Goal: Task Accomplishment & Management: Use online tool/utility

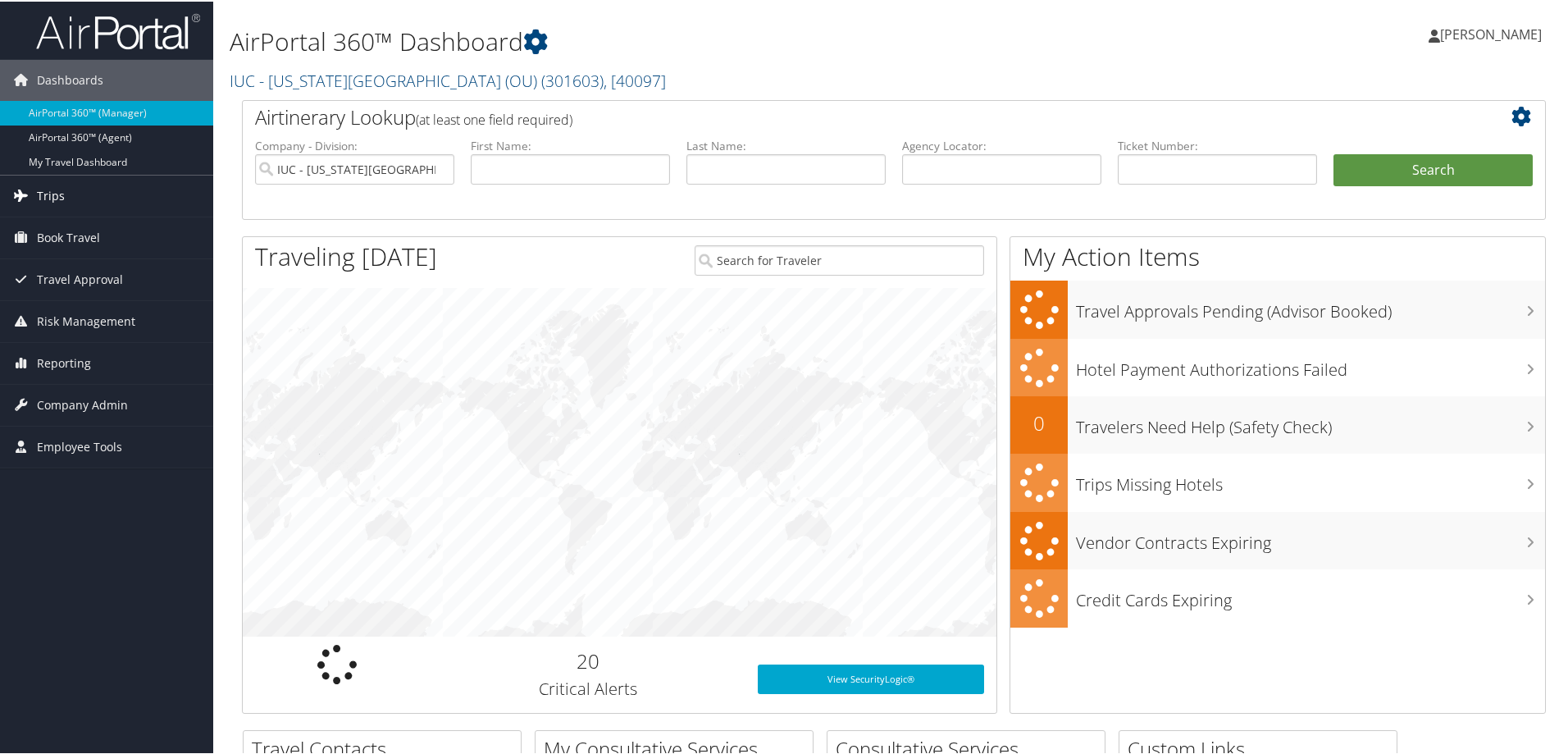
click at [89, 179] on link "Trips" at bounding box center [106, 194] width 213 height 41
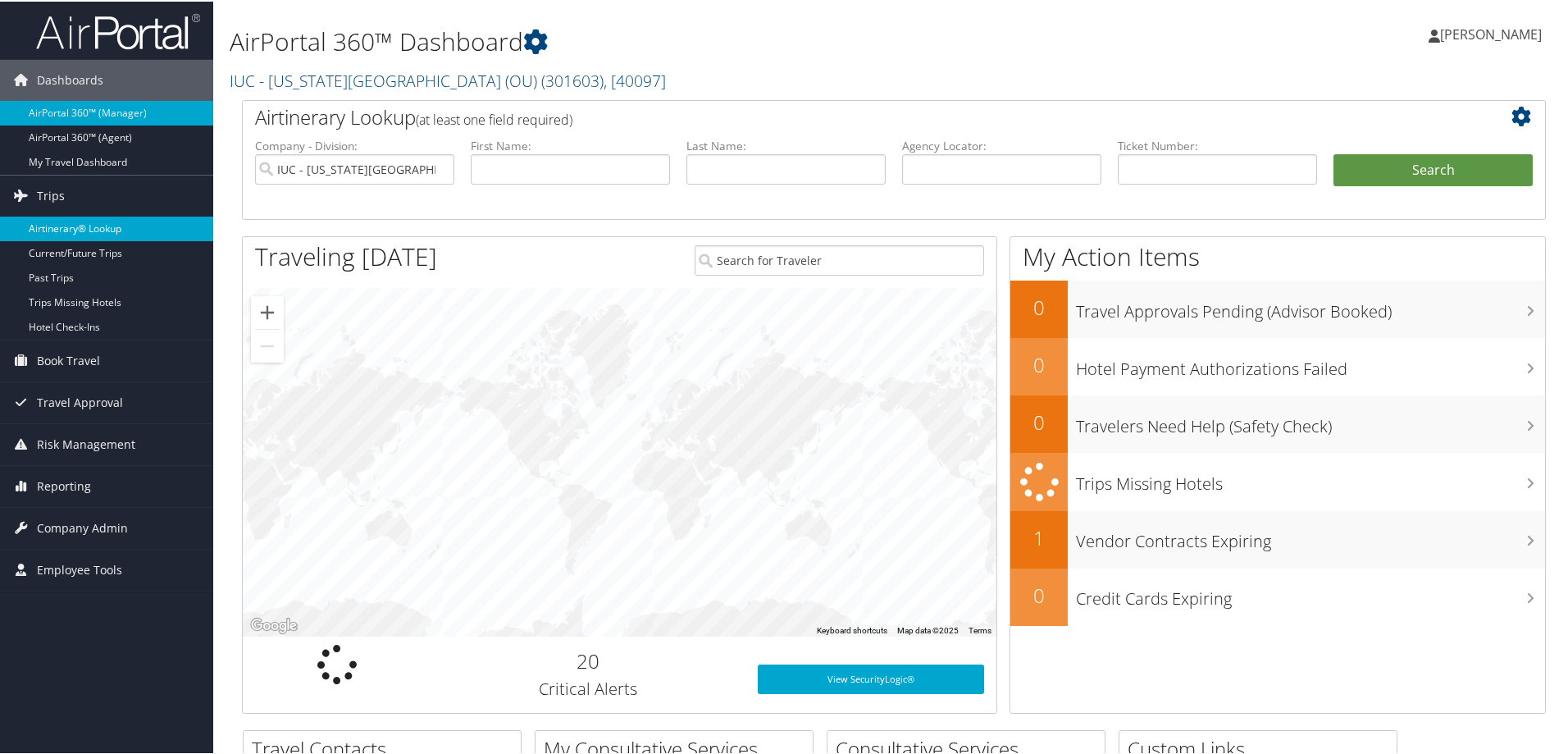
click at [93, 227] on link "Airtinerary® Lookup" at bounding box center [106, 227] width 213 height 25
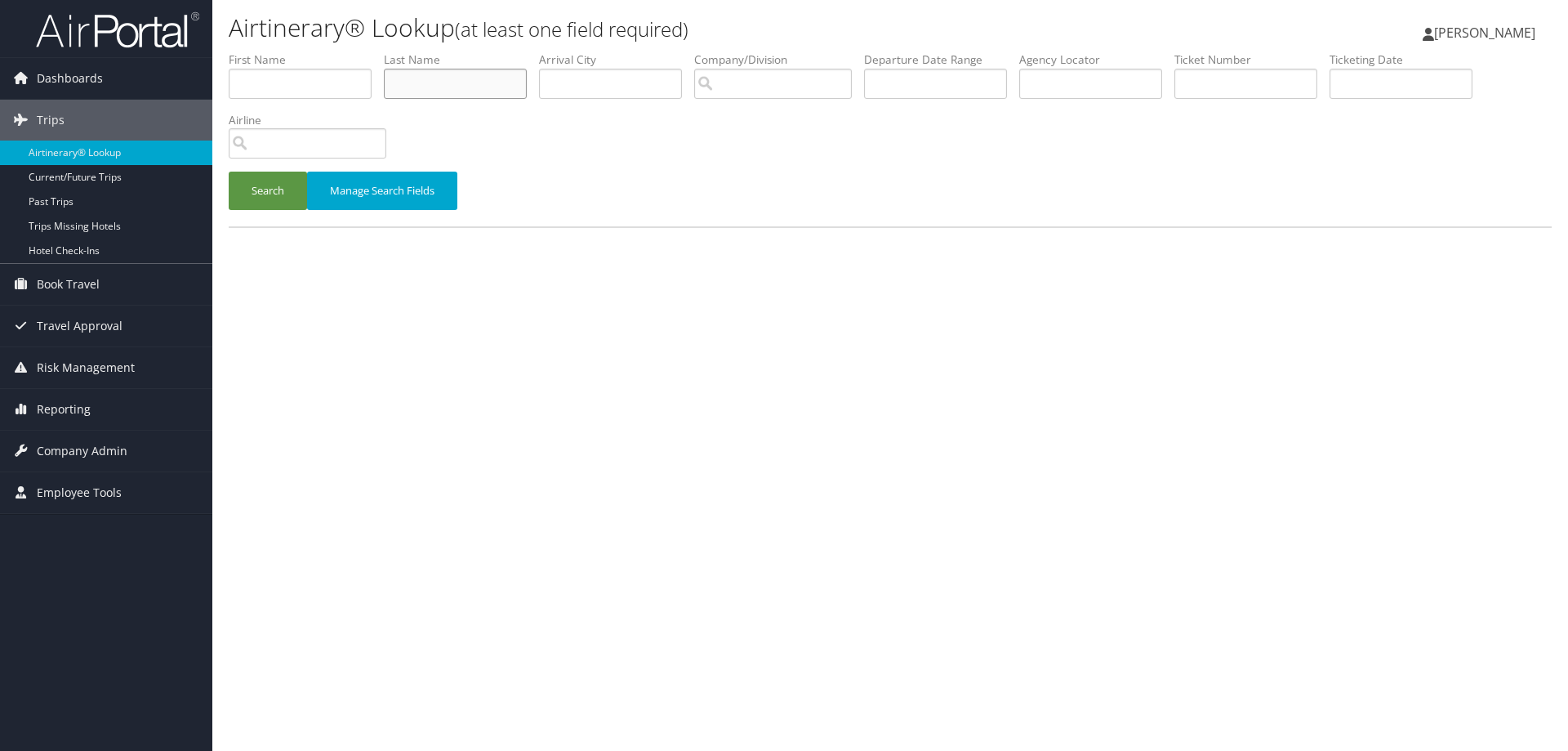
click at [422, 84] on input "text" at bounding box center [455, 84] width 143 height 30
type input "[PERSON_NAME]"
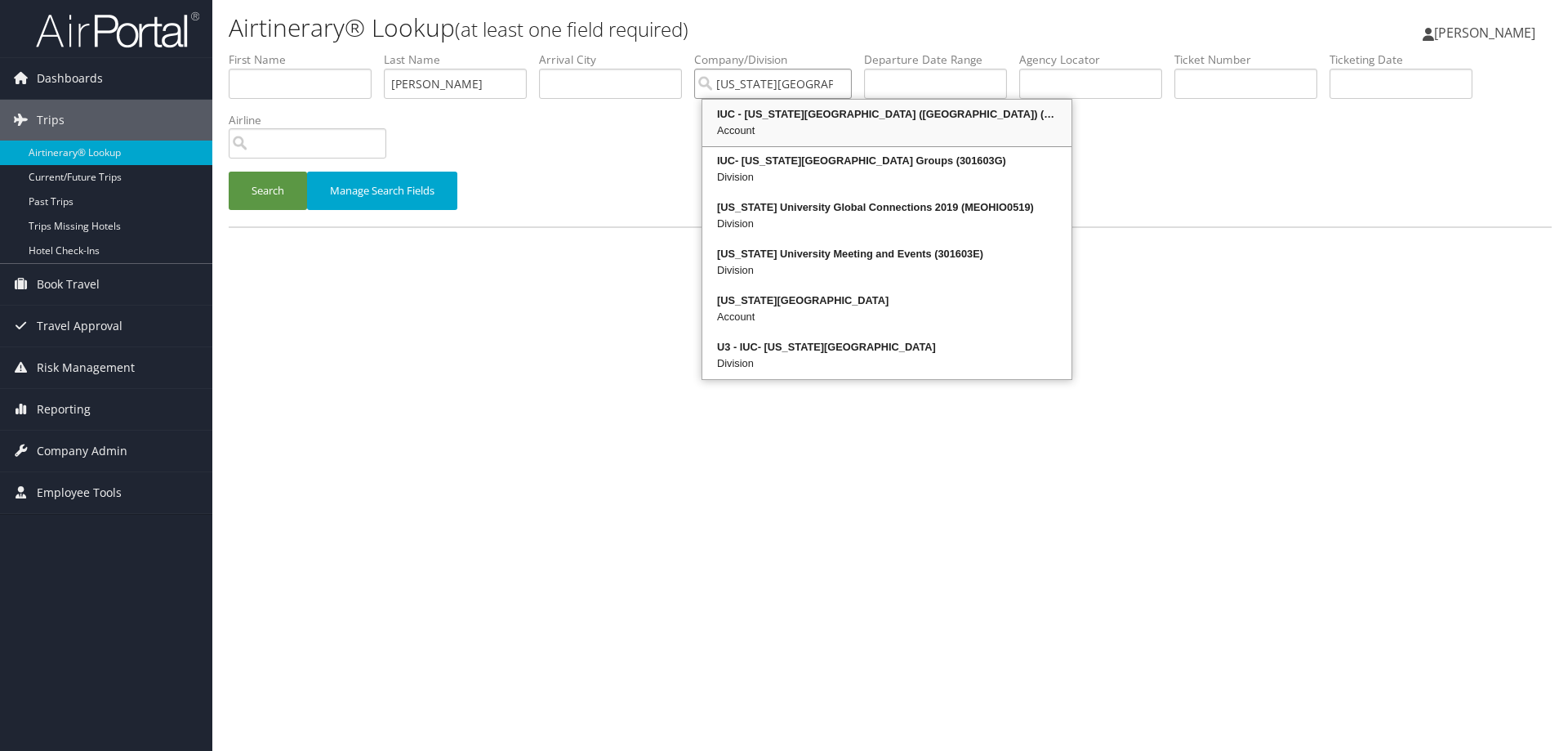
click at [721, 126] on div "Account" at bounding box center [887, 131] width 364 height 16
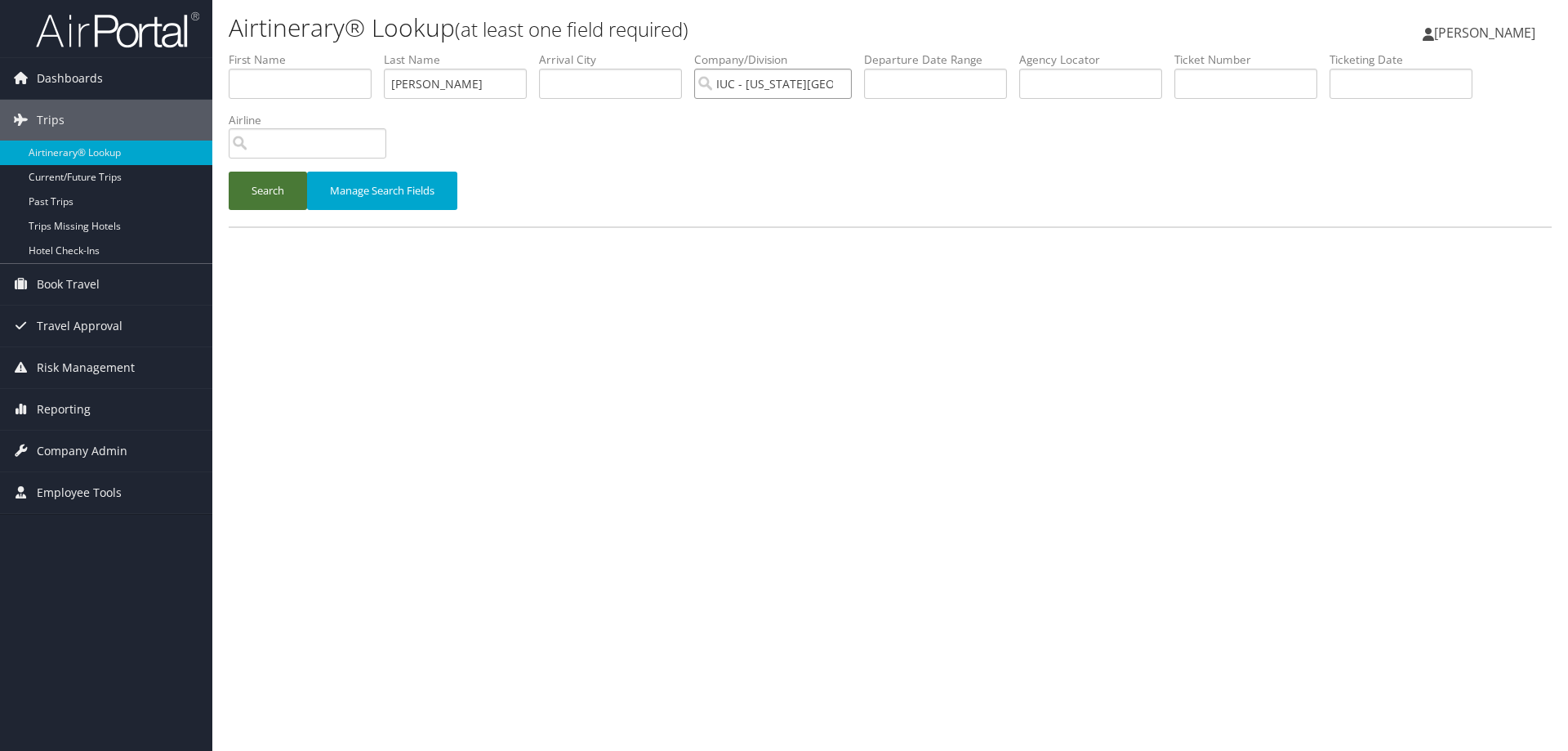
type input "IUC - [US_STATE][GEOGRAPHIC_DATA] (OU)"
click at [264, 191] on button "Search" at bounding box center [268, 190] width 79 height 38
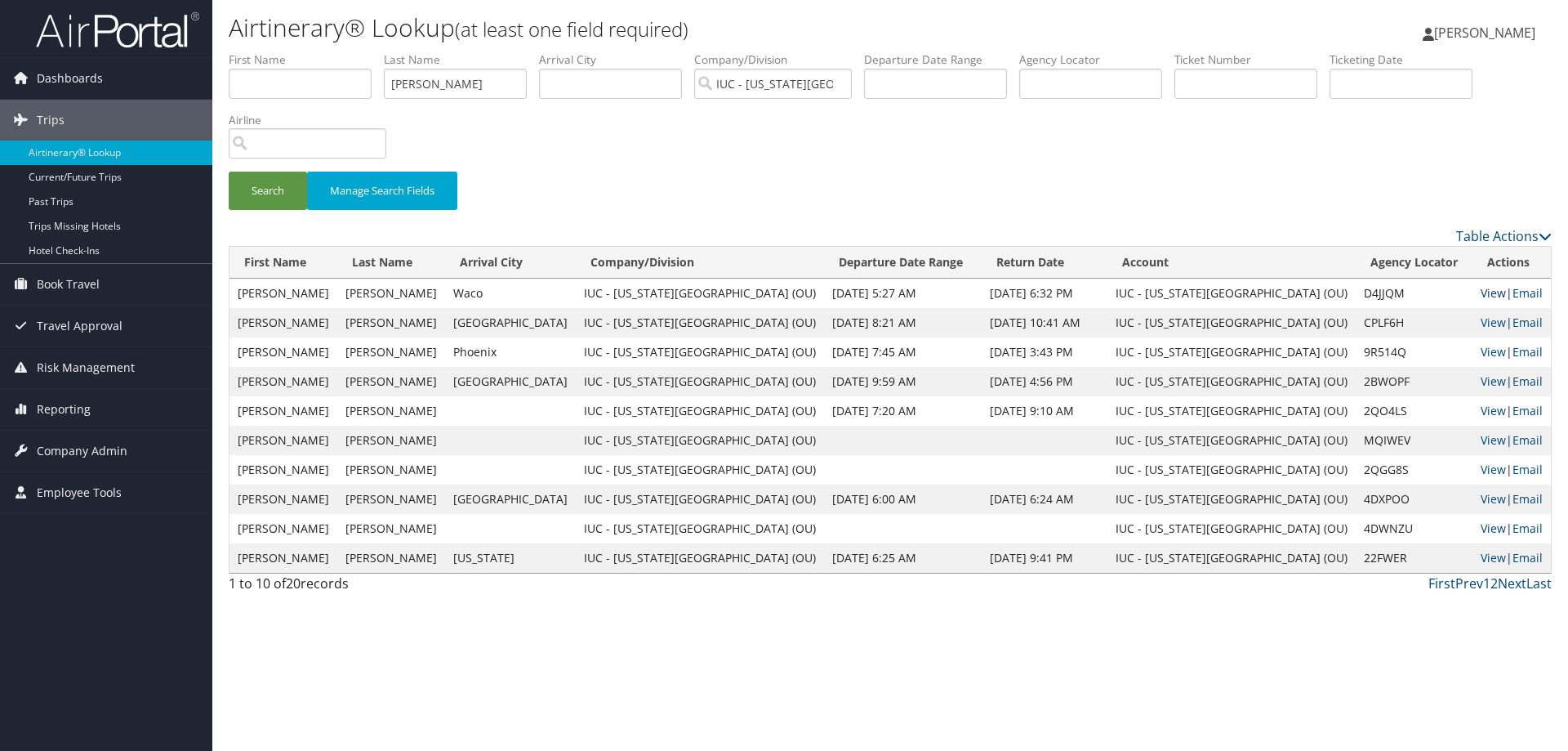
click at [1480, 297] on link "View" at bounding box center [1493, 292] width 25 height 16
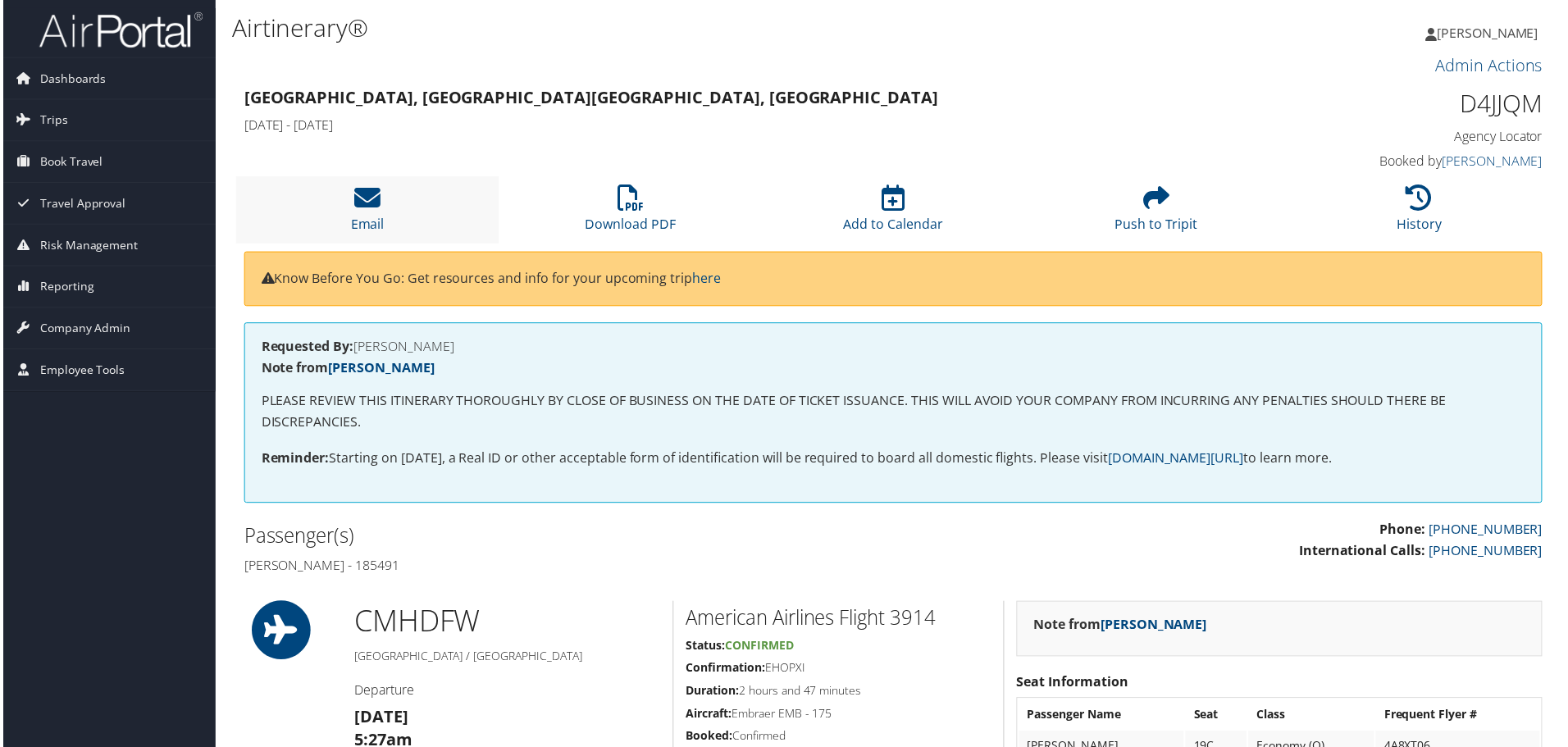
click at [357, 214] on li "Email" at bounding box center [365, 210] width 264 height 67
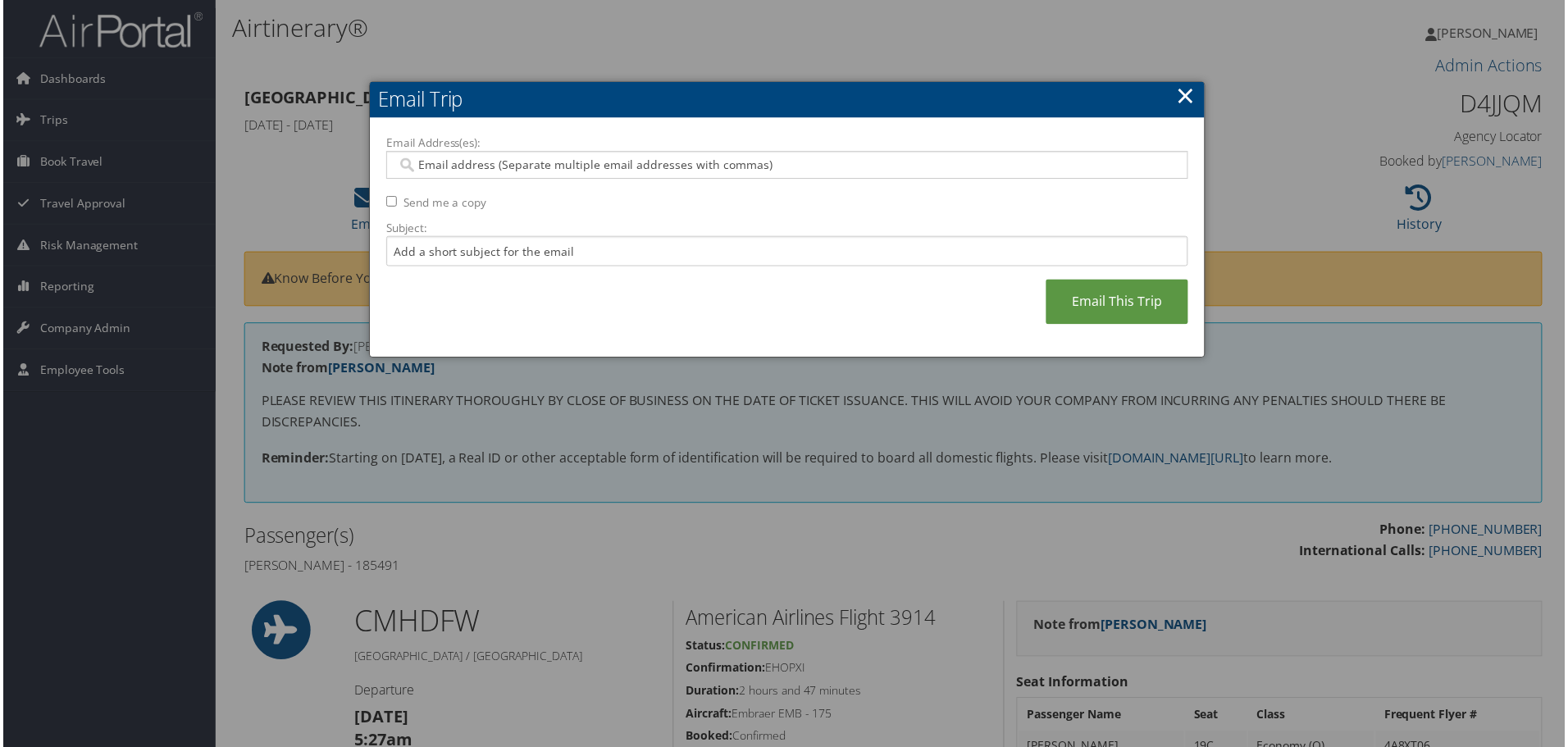
click at [556, 168] on input "Email Address(es):" at bounding box center [787, 166] width 784 height 16
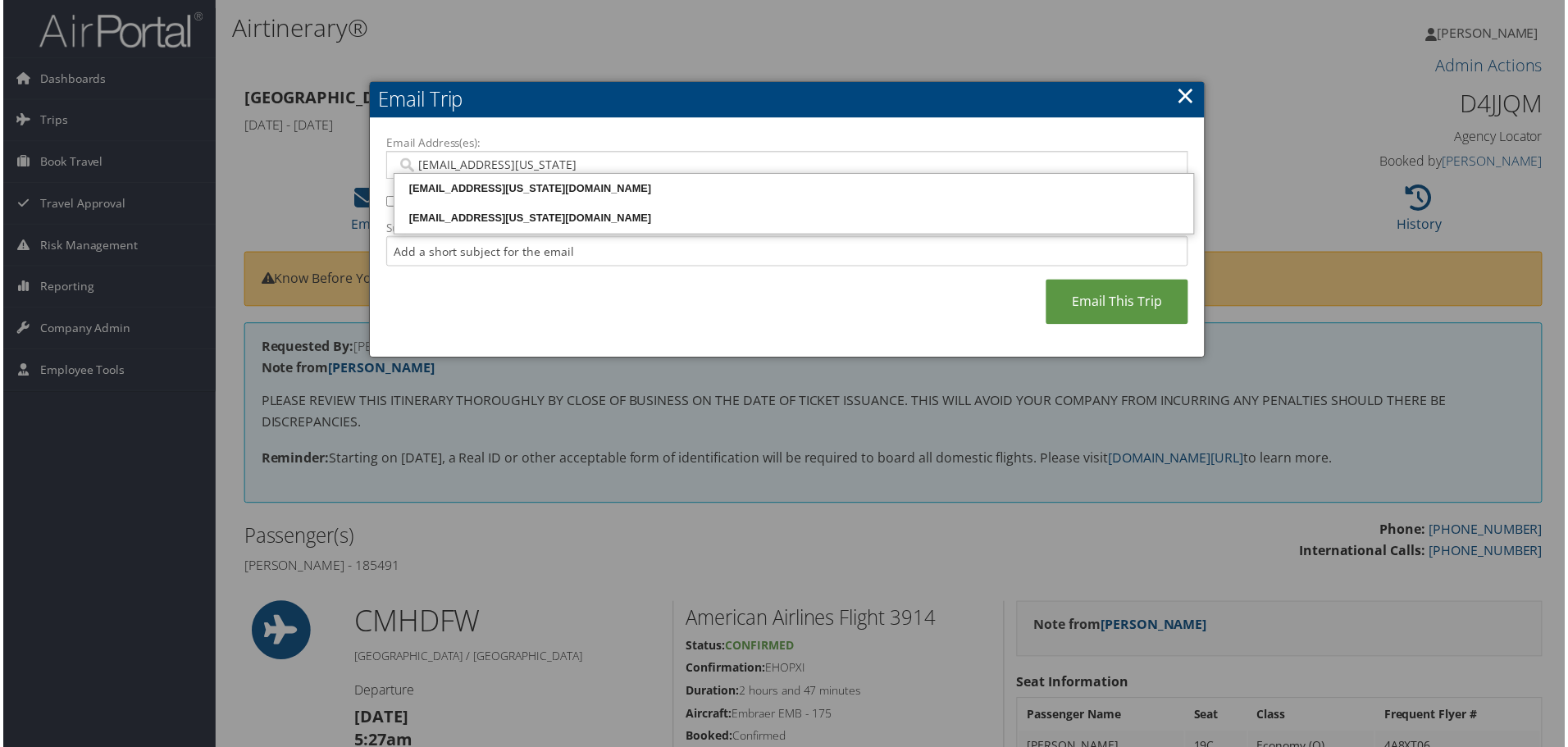
type input "kantnerj@ohio.edu"
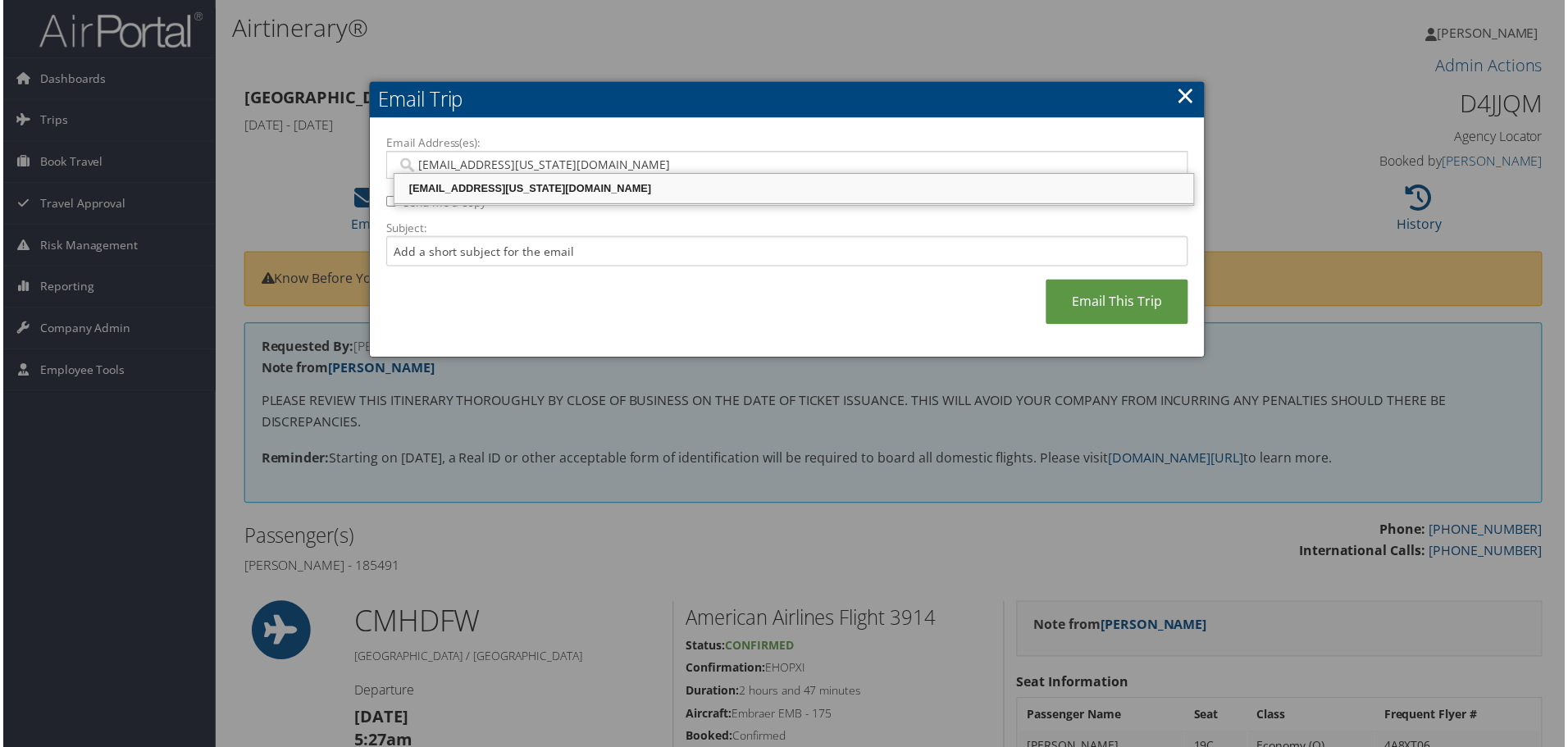
click at [575, 186] on div "kantnerj@ohio.edu" at bounding box center [794, 189] width 798 height 16
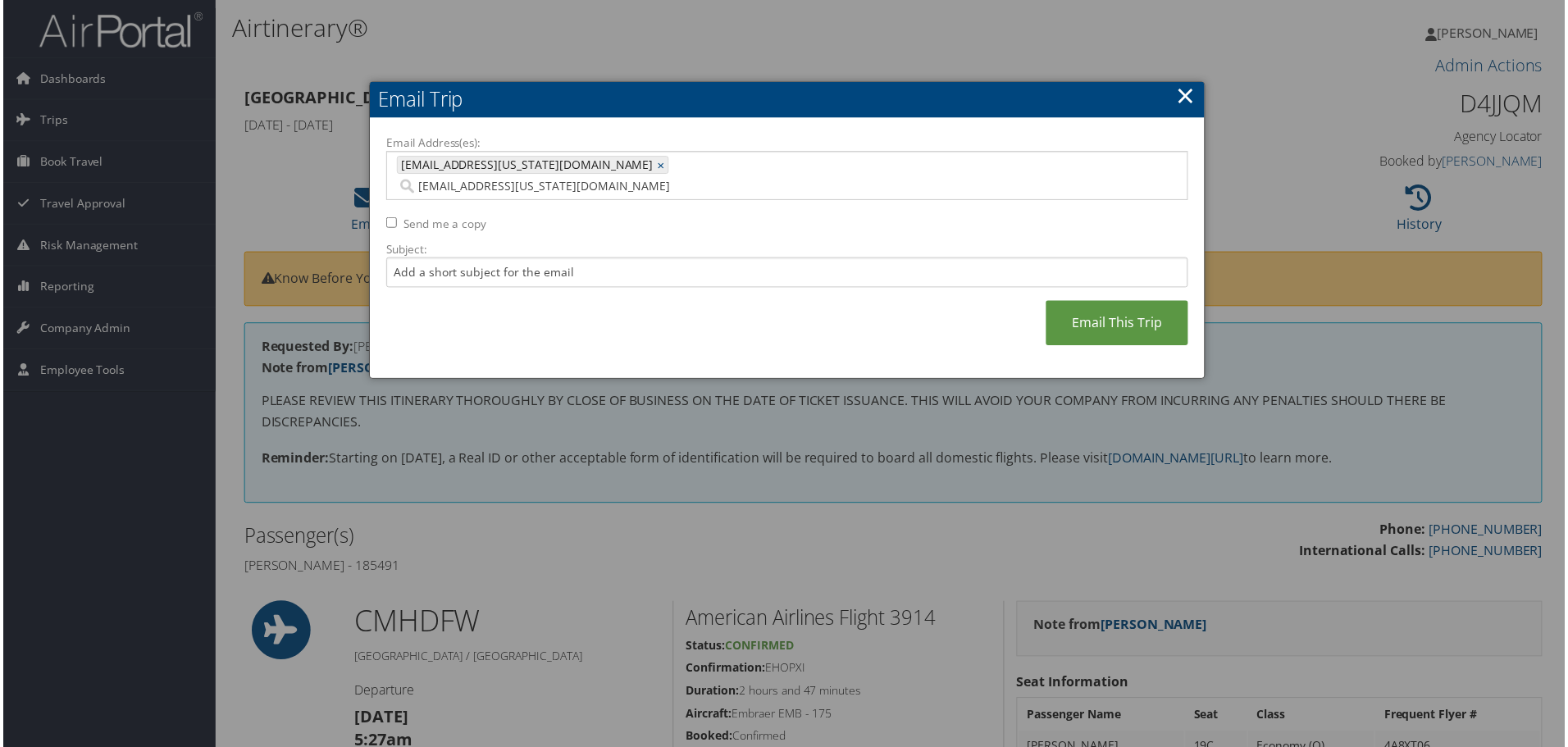
type input "kantnerj@ohio.edu"
click at [1154, 321] on link "Email This Trip" at bounding box center [1119, 324] width 143 height 45
